Goal: Task Accomplishment & Management: Complete application form

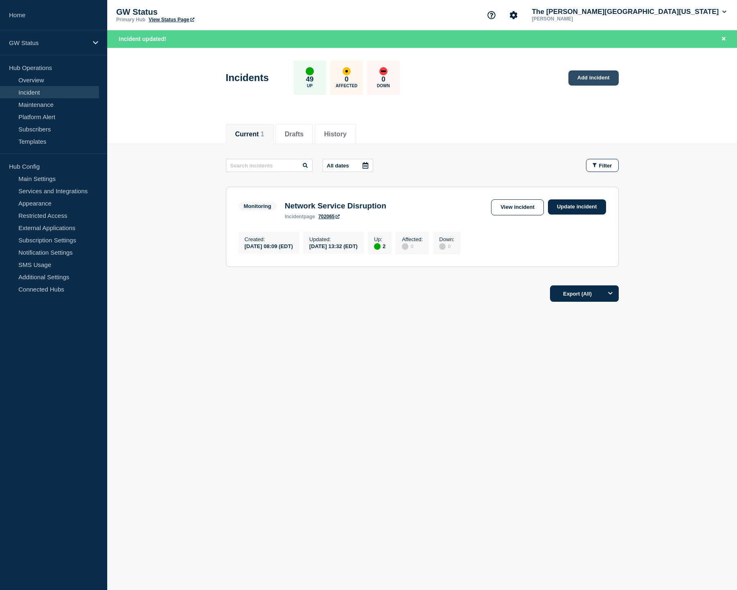
click at [606, 81] on link "Add incident" at bounding box center [593, 77] width 50 height 15
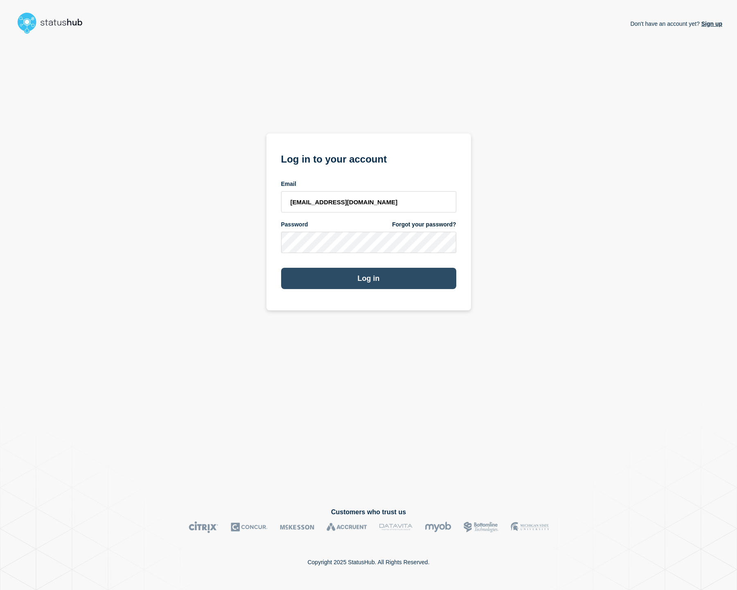
click at [310, 276] on button "Log in" at bounding box center [368, 278] width 175 height 21
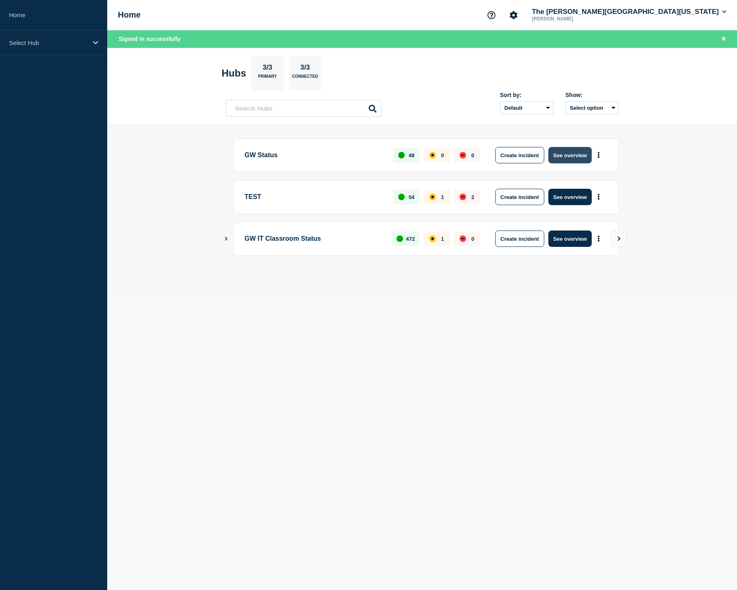
click at [569, 154] on button "See overview" at bounding box center [569, 155] width 43 height 16
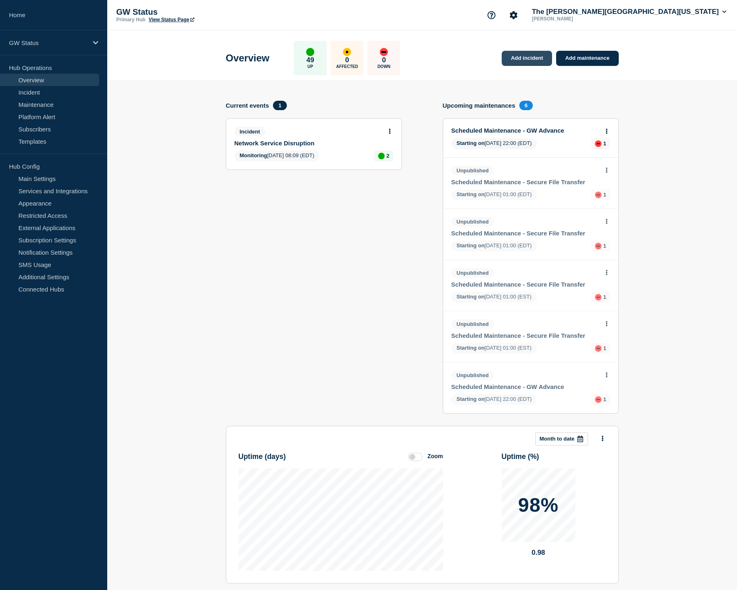
click at [518, 57] on link "Add incident" at bounding box center [527, 58] width 50 height 15
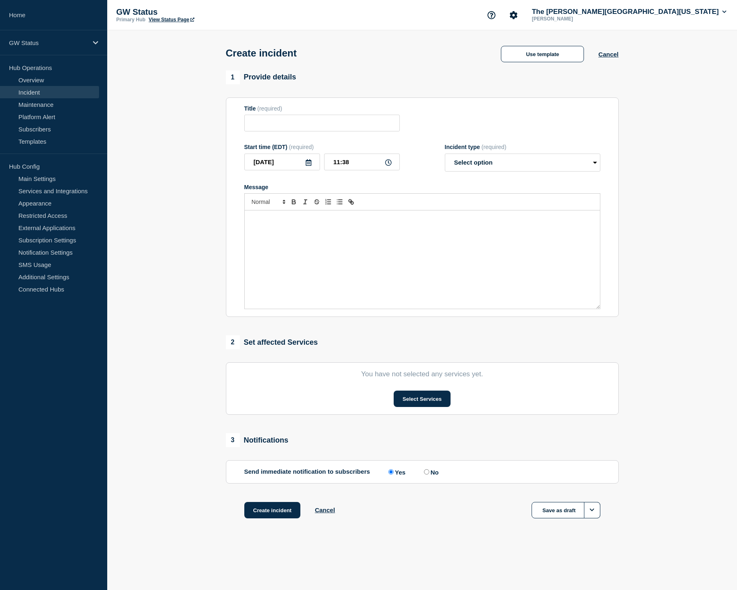
click at [307, 243] on div "Message" at bounding box center [422, 259] width 355 height 98
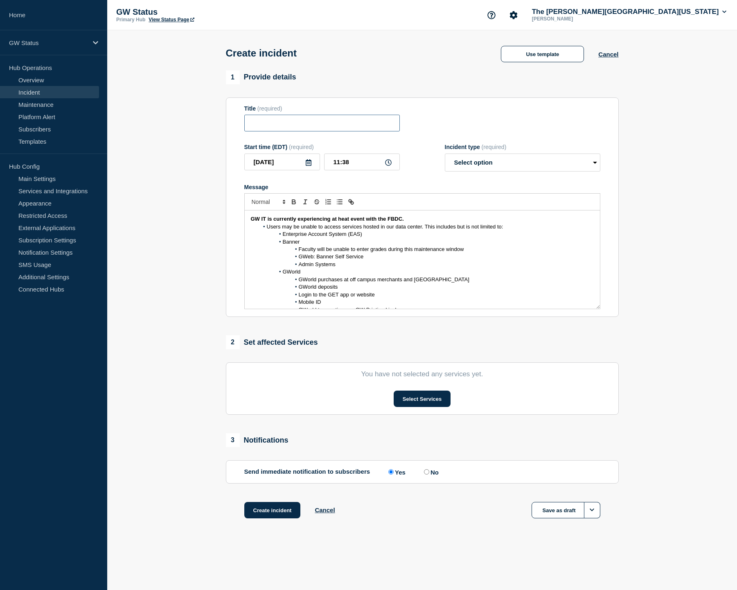
click at [327, 129] on input "Title" at bounding box center [321, 123] width 155 height 17
paste input "Data Center Heat Event"
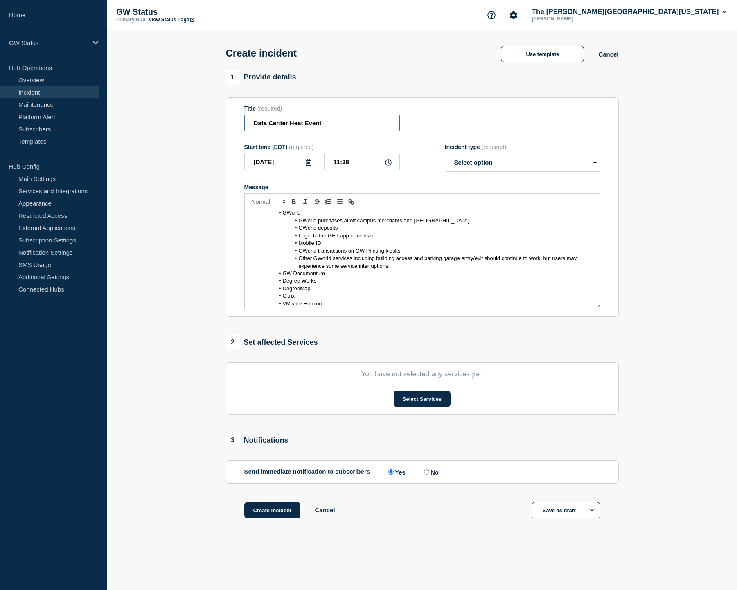
scroll to position [49, 0]
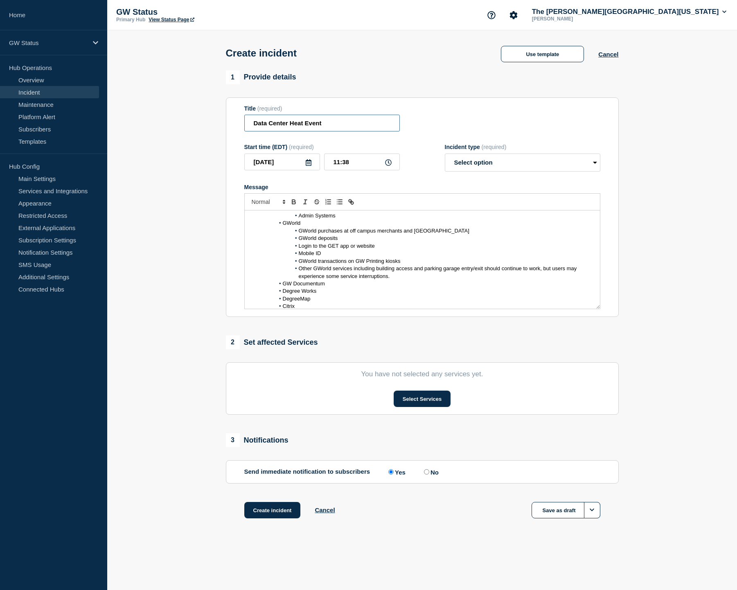
type input "Data Center Heat Event"
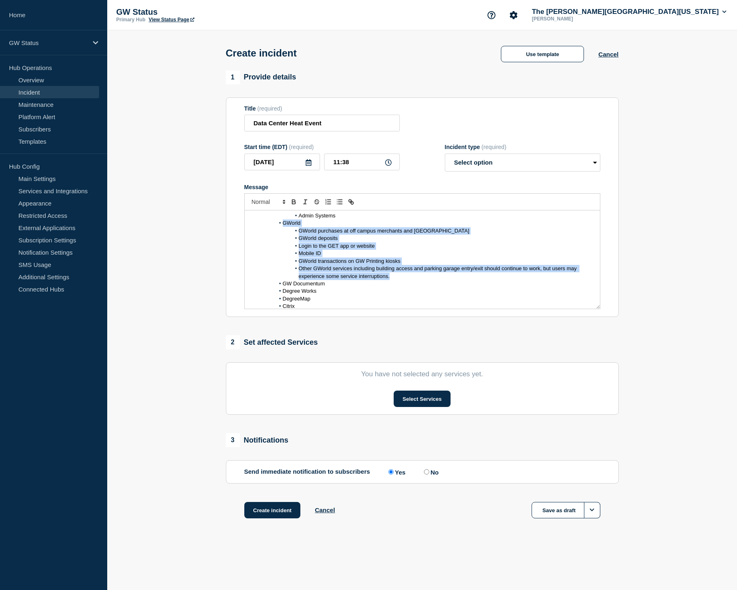
drag, startPoint x: 282, startPoint y: 229, endPoint x: 393, endPoint y: 278, distance: 121.5
click at [393, 278] on ol "Users may be unable to access services hosted in our data center. This includes…" at bounding box center [422, 260] width 343 height 173
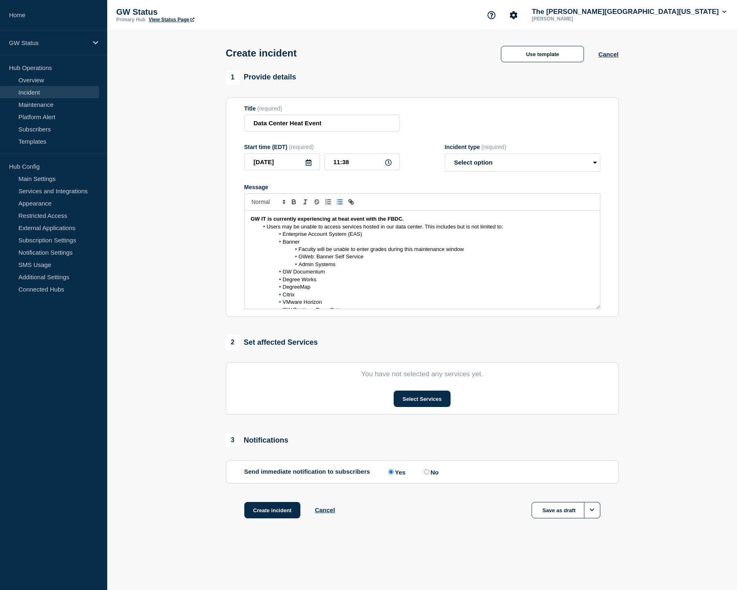
scroll to position [0, 0]
click at [267, 230] on span "Users may be unable to access services hosted in our data center. This includes…" at bounding box center [385, 226] width 237 height 6
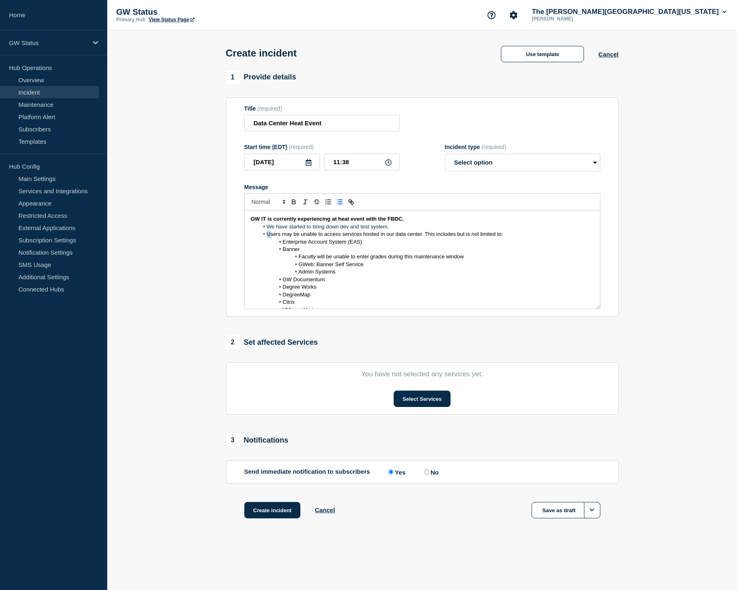
click at [268, 237] on span "Users may be unable to access services hosted in our data center. This includes…" at bounding box center [385, 234] width 237 height 6
drag, startPoint x: 414, startPoint y: 241, endPoint x: 424, endPoint y: 241, distance: 9.4
click at [424, 241] on span "Once we have to start brining down production services, users may be unable to …" at bounding box center [428, 238] width 323 height 14
click at [475, 242] on span "Once we have to start brining down production services, users may be unable to …" at bounding box center [428, 238] width 323 height 14
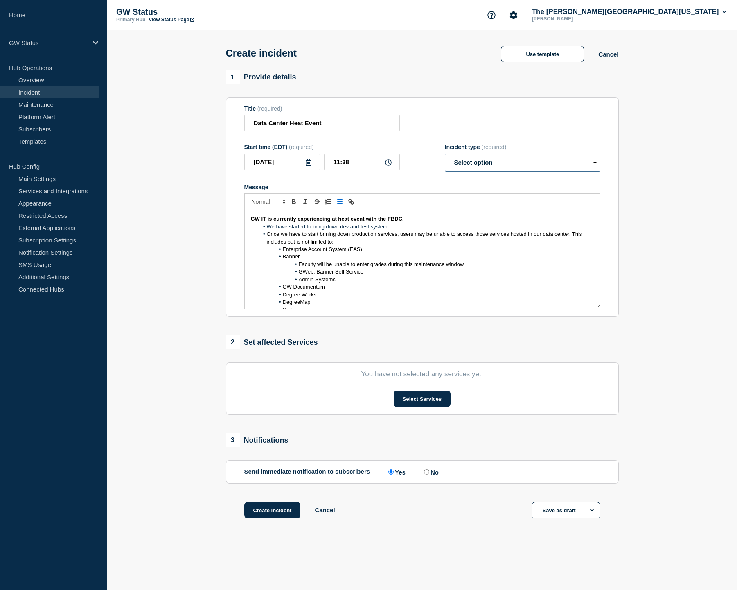
select select "identified"
click at [403, 407] on button "Select Services" at bounding box center [422, 398] width 57 height 16
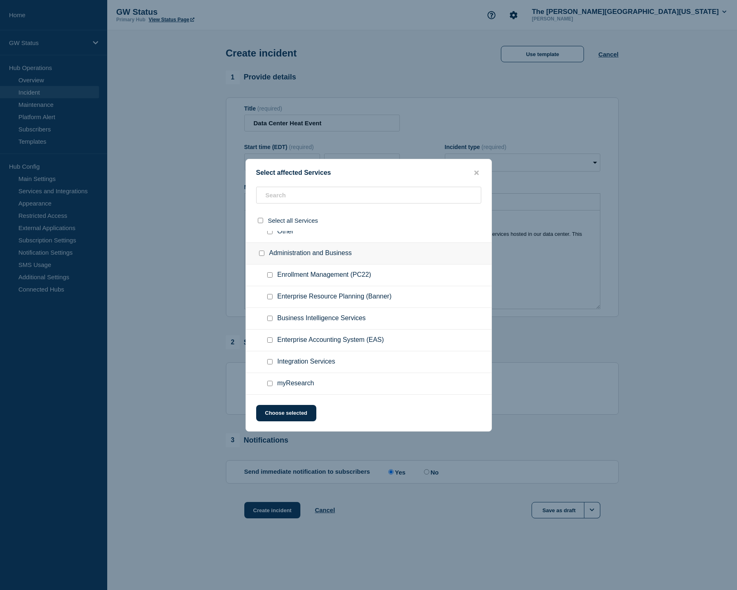
scroll to position [141, 0]
click at [266, 300] on div at bounding box center [272, 296] width 12 height 8
click at [269, 300] on input "Enterprise Resource Planning (Banner) checkbox" at bounding box center [269, 296] width 5 height 5
checkbox input "true"
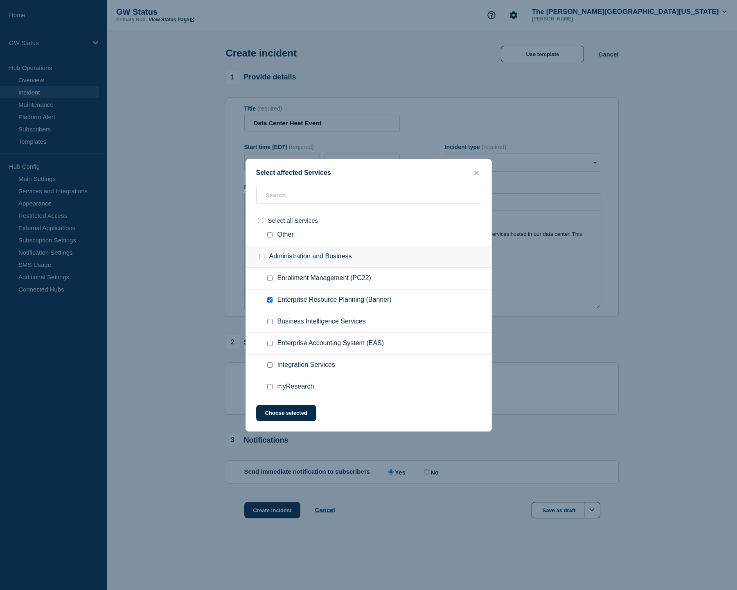
click at [267, 346] on input "Enterprise Accounting System (EAS) checkbox" at bounding box center [269, 342] width 5 height 5
checkbox input "true"
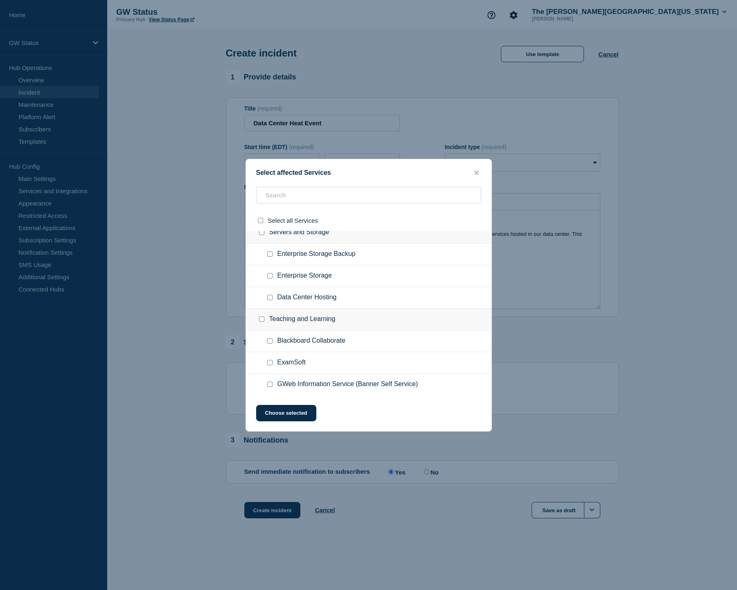
scroll to position [949, 0]
click at [269, 300] on input "Data Center Hosting checkbox" at bounding box center [269, 296] width 5 height 5
checkbox input "true"
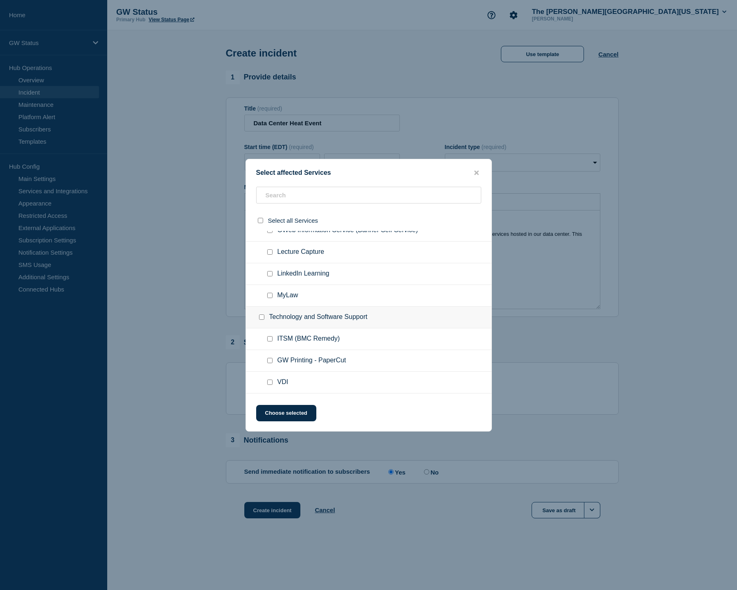
click at [268, 233] on input "GWeb Information Service (Banner Self Service) checkbox" at bounding box center [269, 230] width 5 height 5
checkbox input "true"
click at [268, 340] on input "GW Printing - PaperCut checkbox" at bounding box center [269, 339] width 5 height 5
checkbox input "true"
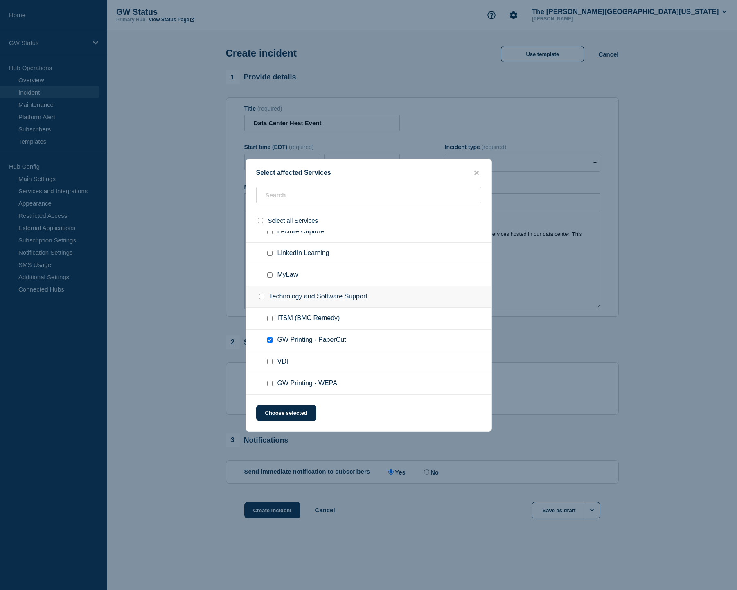
click at [267, 364] on input "VDI checkbox" at bounding box center [269, 361] width 5 height 5
checkbox input "true"
click at [268, 411] on button "Choose selected" at bounding box center [286, 413] width 60 height 16
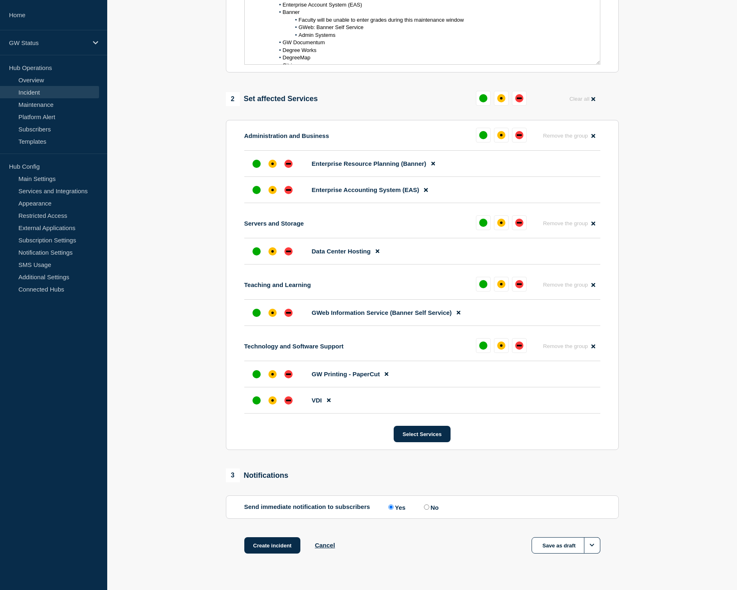
scroll to position [245, 0]
click at [273, 167] on div "affected" at bounding box center [272, 163] width 8 height 8
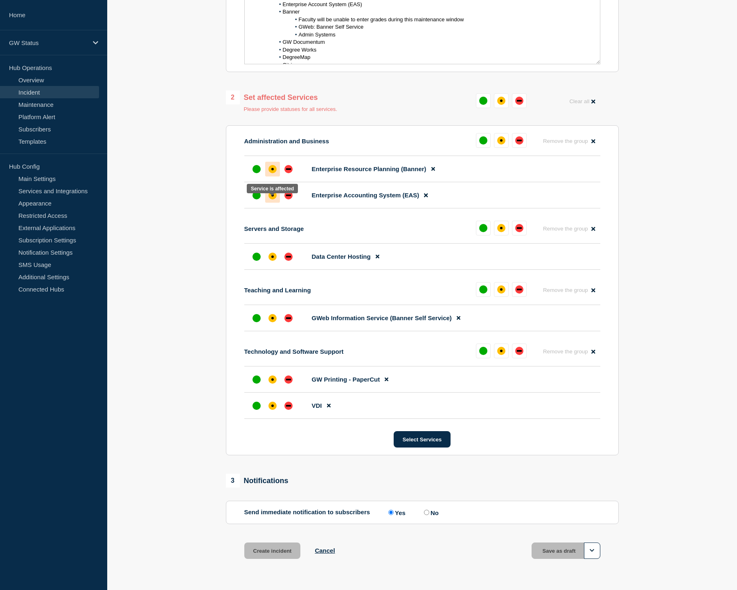
click at [274, 199] on div "affected" at bounding box center [272, 195] width 8 height 8
click at [503, 105] on div "affected" at bounding box center [501, 101] width 8 height 8
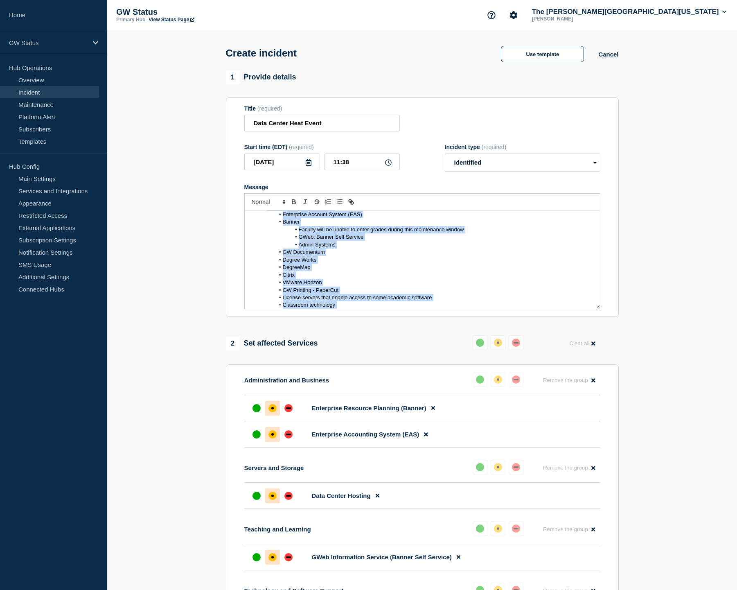
scroll to position [74, 0]
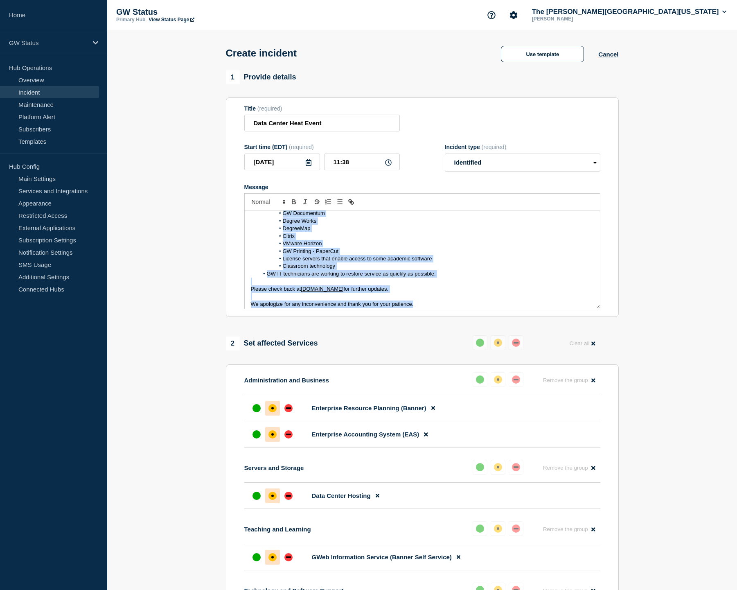
drag, startPoint x: 250, startPoint y: 225, endPoint x: 421, endPoint y: 333, distance: 202.4
click at [421, 333] on div "1 Provide details Title (required) Data Center Heat Event Start time (EDT) (req…" at bounding box center [422, 444] width 402 height 748
copy div "GW IT is currently experiencing at heat event with the FBDC. We have started to…"
click at [475, 252] on li "GW Printing - PaperCut" at bounding box center [426, 251] width 335 height 7
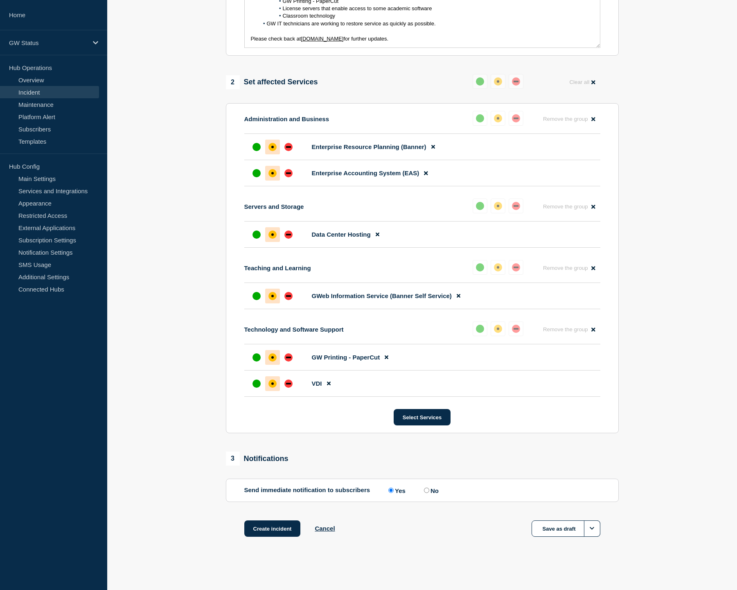
scroll to position [268, 0]
click at [432, 414] on button "Select Services" at bounding box center [422, 417] width 57 height 16
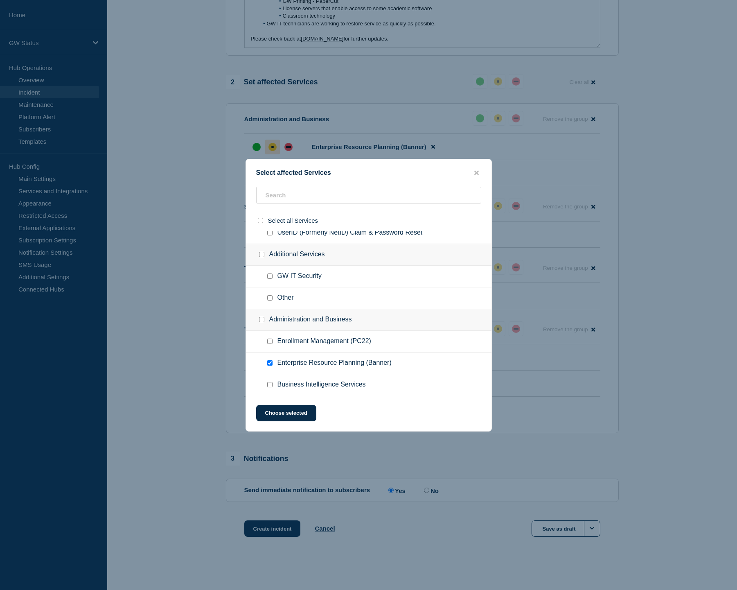
scroll to position [79, 0]
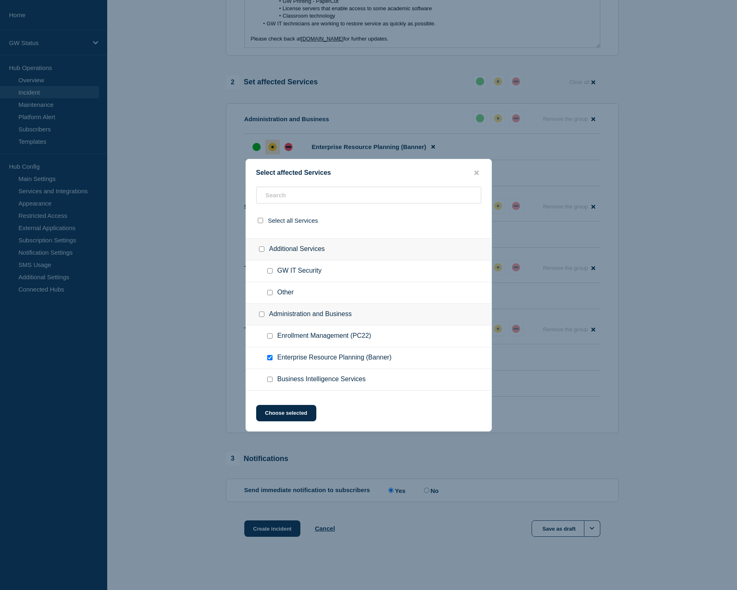
click at [268, 297] on div at bounding box center [272, 292] width 12 height 8
click at [269, 295] on input "Other checkbox" at bounding box center [269, 292] width 5 height 5
checkbox input "true"
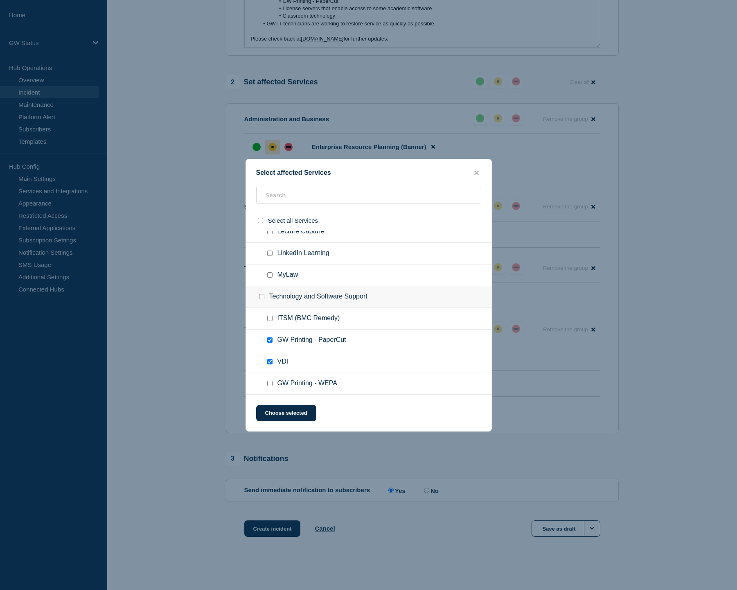
scroll to position [1174, 0]
click at [281, 417] on button "Choose selected" at bounding box center [286, 413] width 60 height 16
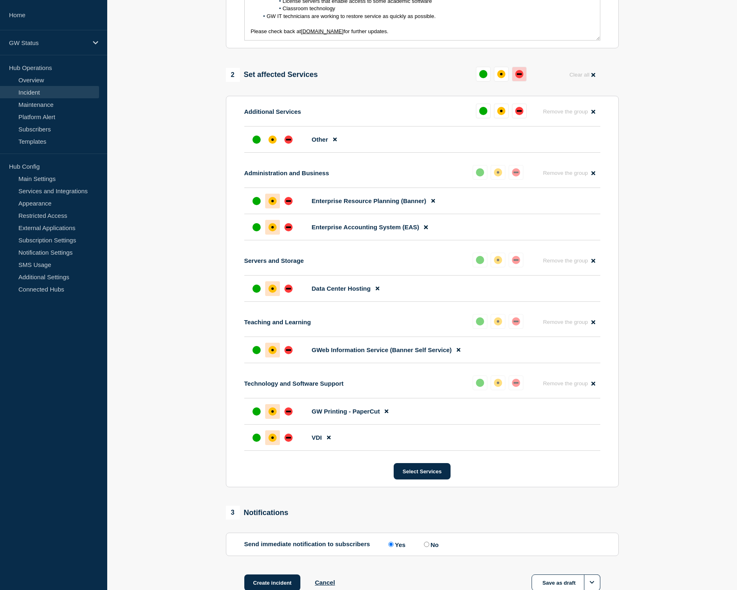
click at [518, 75] on div "down" at bounding box center [519, 74] width 5 height 2
click at [288, 202] on div "down" at bounding box center [288, 201] width 5 height 2
click at [286, 230] on div at bounding box center [288, 227] width 15 height 15
click at [286, 296] on div at bounding box center [288, 288] width 15 height 15
click at [285, 350] on div at bounding box center [288, 349] width 15 height 15
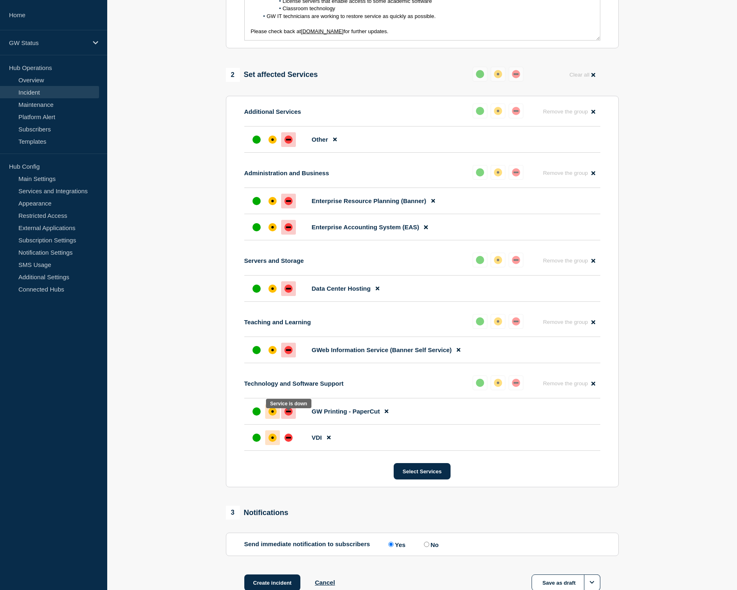
click at [289, 415] on div "down" at bounding box center [288, 411] width 8 height 8
drag, startPoint x: 292, startPoint y: 445, endPoint x: 278, endPoint y: 434, distance: 18.0
click at [292, 442] on div "down" at bounding box center [288, 437] width 8 height 8
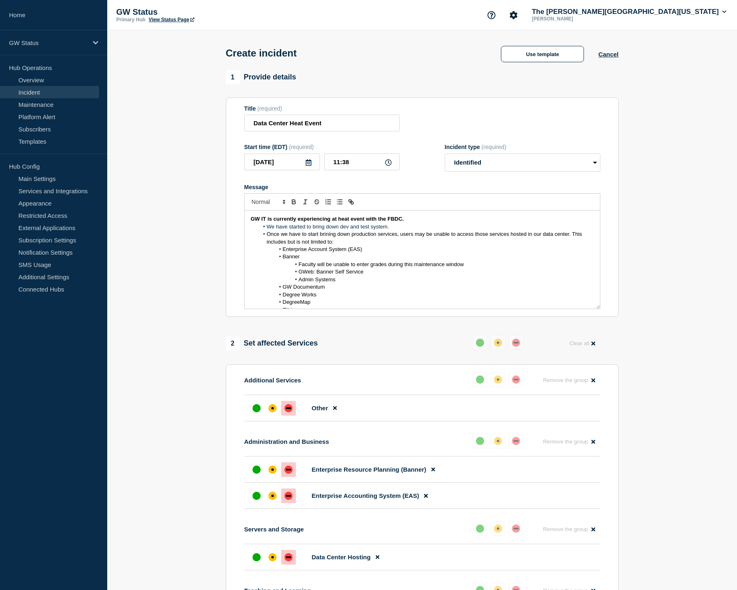
scroll to position [0, 0]
drag, startPoint x: 474, startPoint y: 268, endPoint x: 299, endPoint y: 271, distance: 175.2
click at [299, 268] on li "Faculty will be unable to enter grades during this maintenance window" at bounding box center [426, 264] width 335 height 7
click at [412, 240] on span "Once we have to start brining down production services, users may be unable to …" at bounding box center [425, 238] width 317 height 14
click at [387, 230] on li "We have started to bring down dev and test system." at bounding box center [426, 226] width 335 height 7
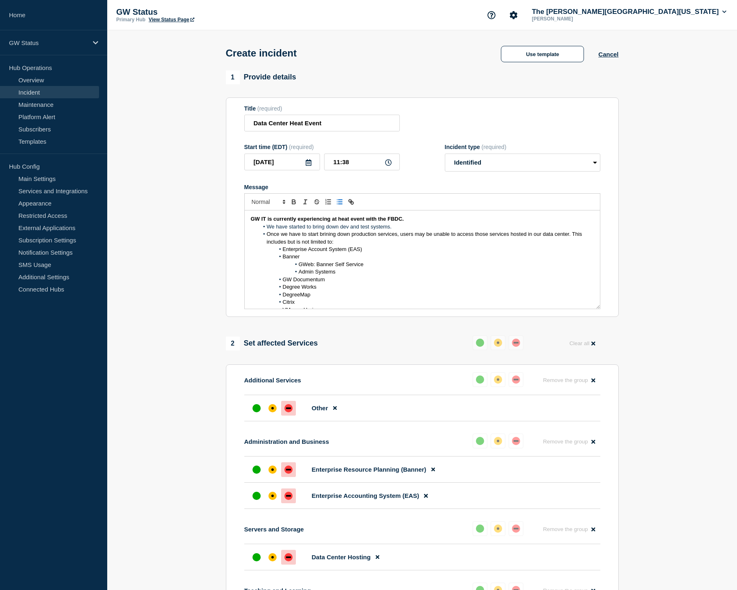
click at [337, 222] on strong "GW IT is currently experiencing at heat event with the FBDC." at bounding box center [327, 219] width 153 height 6
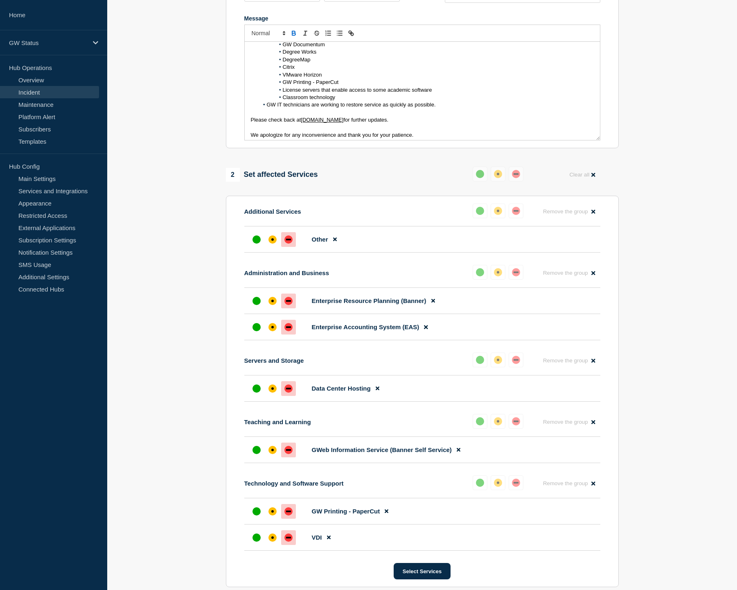
scroll to position [285, 0]
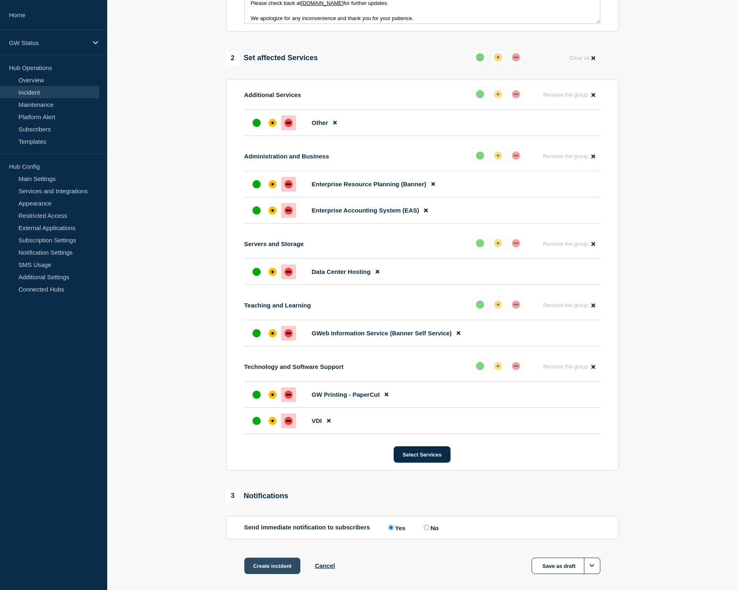
click at [277, 574] on button "Create incident" at bounding box center [272, 565] width 56 height 16
